Goal: Ask a question

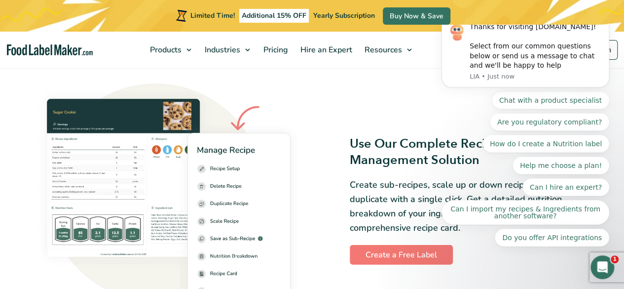
scroll to position [1233, 0]
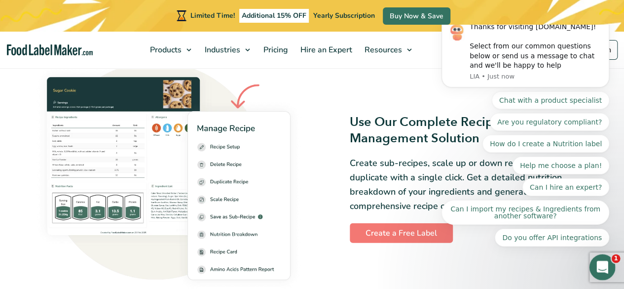
click at [601, 268] on icon "Open Intercom Messenger" at bounding box center [601, 266] width 16 height 16
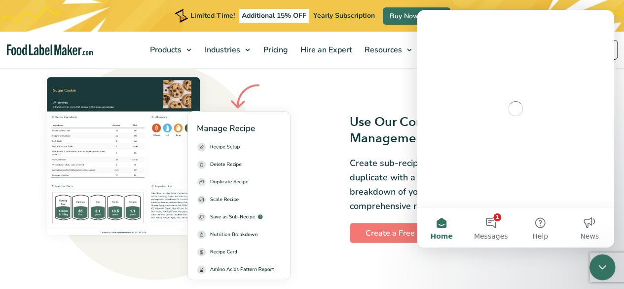
scroll to position [0, 0]
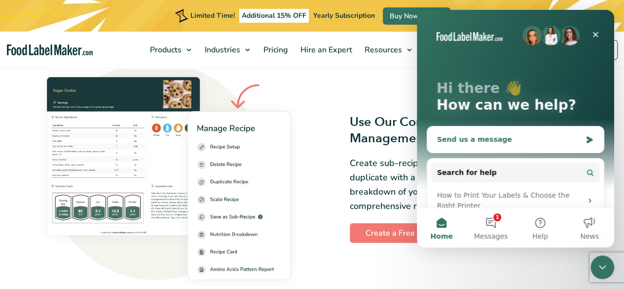
click at [451, 143] on div "Send us a message" at bounding box center [509, 139] width 145 height 10
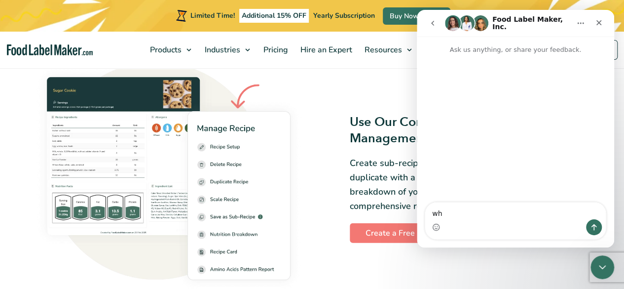
type textarea "w"
type textarea "Hi"
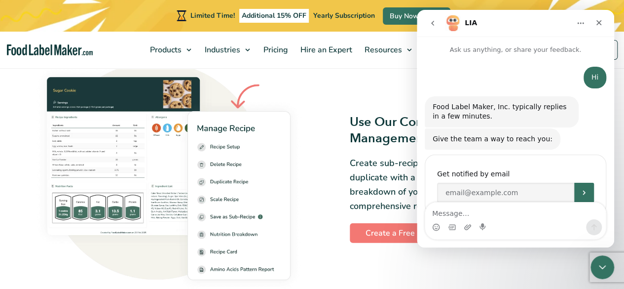
scroll to position [27, 0]
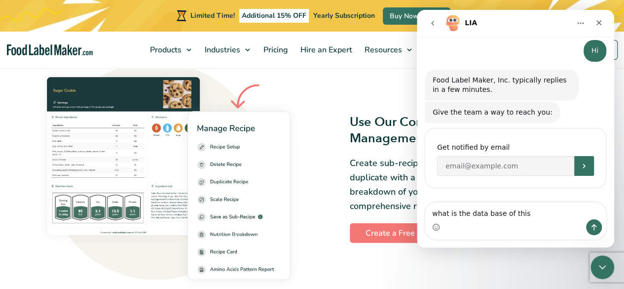
type textarea "what is the data base of this?"
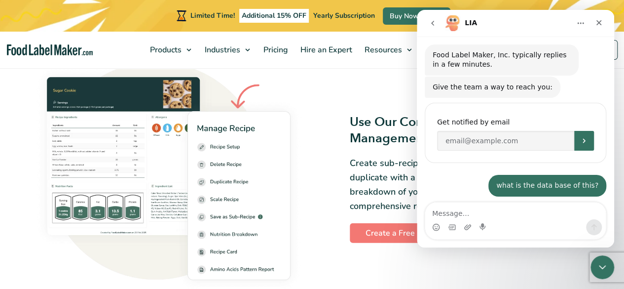
scroll to position [56, 0]
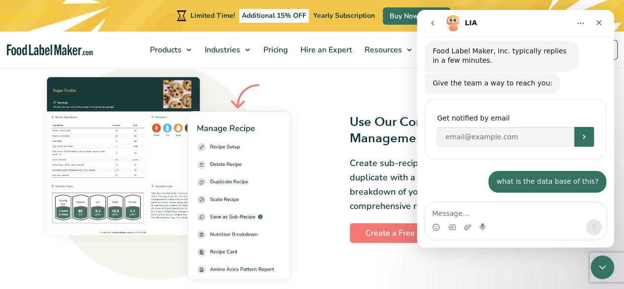
click at [323, 205] on div "Use Our Complete Recipe and Menu Management Solution Create sub-recipes, scale …" at bounding box center [455, 178] width 275 height 129
click at [595, 22] on icon "Close" at bounding box center [599, 23] width 8 height 8
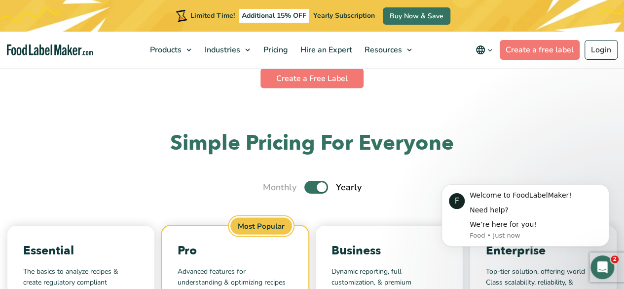
scroll to position [2911, 0]
